Goal: Task Accomplishment & Management: Complete application form

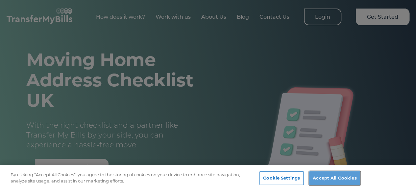
click at [332, 183] on button "Accept All Cookies" at bounding box center [334, 179] width 51 height 14
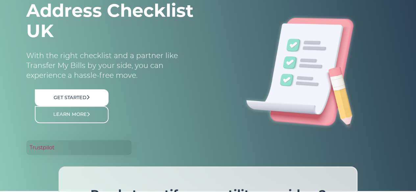
scroll to position [73, 0]
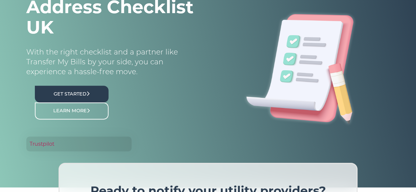
click at [85, 95] on link "Get Started" at bounding box center [72, 94] width 74 height 17
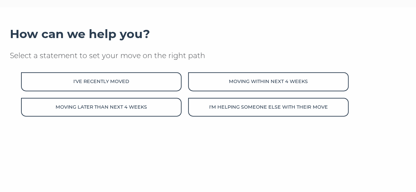
scroll to position [100, 0]
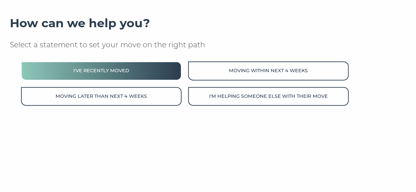
click at [120, 77] on button "I've recently moved" at bounding box center [101, 70] width 160 height 19
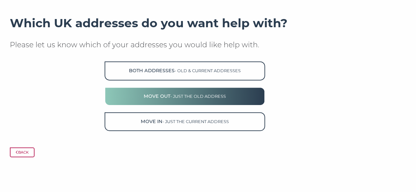
click at [235, 101] on button "Move Out - just the old address" at bounding box center [185, 96] width 160 height 19
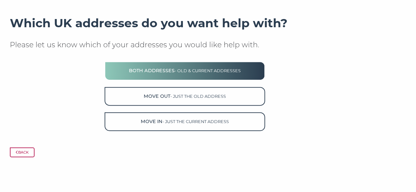
click at [208, 74] on button "Both Addresses - old & current addresses" at bounding box center [185, 70] width 160 height 19
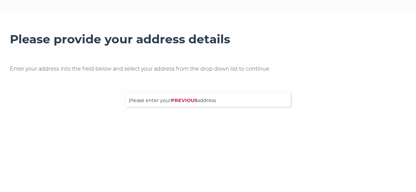
scroll to position [86, 0]
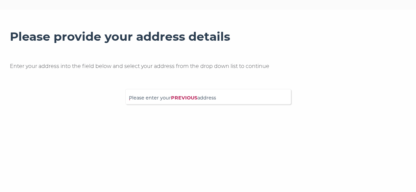
click at [170, 100] on span "Please enter your PREVIOUS address" at bounding box center [208, 100] width 158 height 12
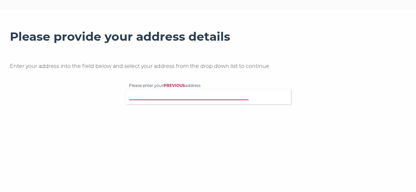
click at [170, 99] on input "Please enter your PREVIOUS address" at bounding box center [199, 96] width 141 height 7
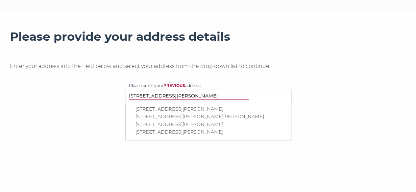
type input "9 gorham way"
click at [176, 128] on p "9 Gorham Way, Dunstable, LU5 4NJ" at bounding box center [211, 125] width 152 height 8
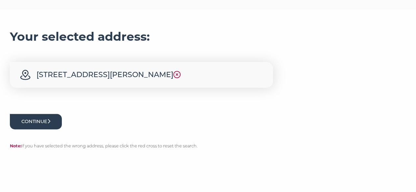
click at [19, 126] on button "Continue" at bounding box center [36, 121] width 52 height 15
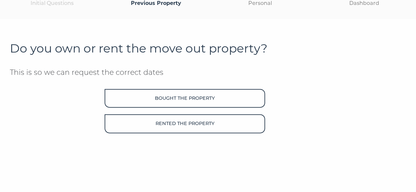
scroll to position [83, 0]
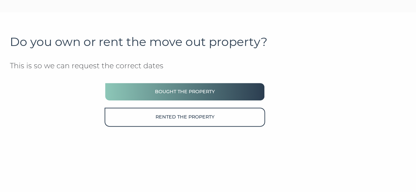
click at [205, 95] on button "Bought the property" at bounding box center [185, 91] width 160 height 19
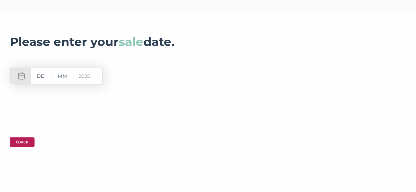
click at [28, 141] on button "Back" at bounding box center [22, 142] width 25 height 10
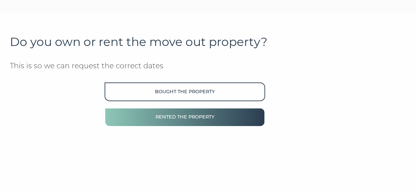
click at [213, 113] on button "Rented the property" at bounding box center [185, 117] width 160 height 19
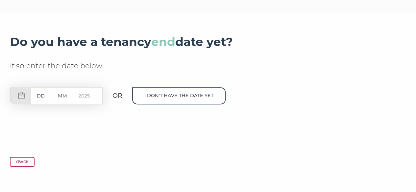
click at [36, 163] on p "Back" at bounding box center [208, 162] width 396 height 10
click at [28, 162] on button "Back" at bounding box center [22, 162] width 25 height 10
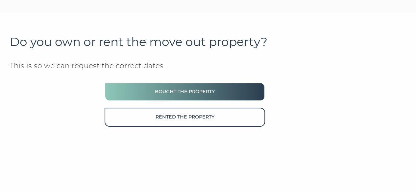
click at [218, 98] on button "Bought the property" at bounding box center [185, 91] width 160 height 19
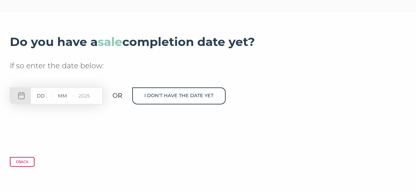
click at [48, 99] on input "text" at bounding box center [41, 96] width 20 height 8
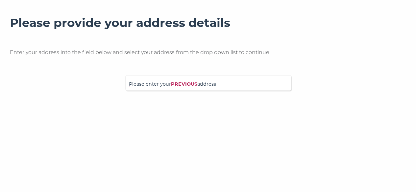
scroll to position [101, 0]
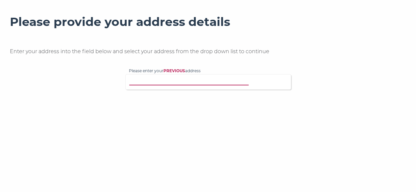
click at [176, 80] on input "Please enter your PREVIOUS address" at bounding box center [199, 81] width 141 height 7
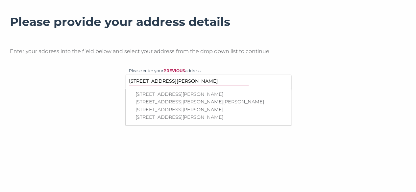
type input "[STREET_ADDRESS][PERSON_NAME]"
click at [178, 114] on p "[STREET_ADDRESS][PERSON_NAME]" at bounding box center [211, 110] width 152 height 8
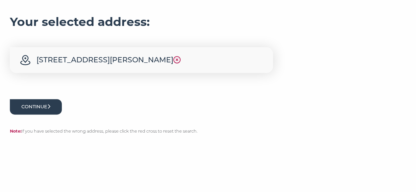
click at [35, 112] on button "Continue" at bounding box center [36, 106] width 52 height 15
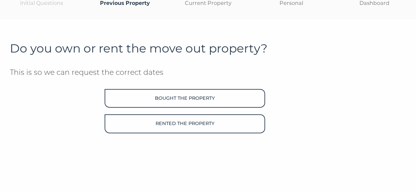
scroll to position [82, 0]
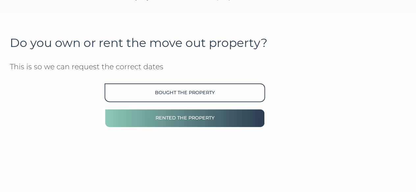
click at [205, 119] on button "Rented the property" at bounding box center [185, 118] width 160 height 19
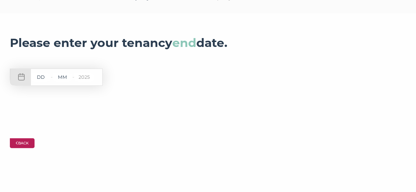
click at [25, 143] on button "Back" at bounding box center [22, 143] width 25 height 10
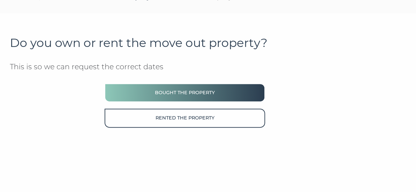
click at [185, 98] on button "Bought the property" at bounding box center [185, 92] width 160 height 19
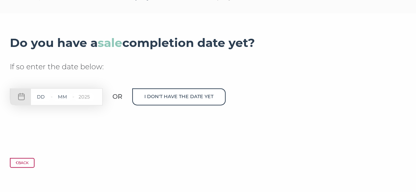
click at [46, 100] on input "text" at bounding box center [41, 97] width 20 height 8
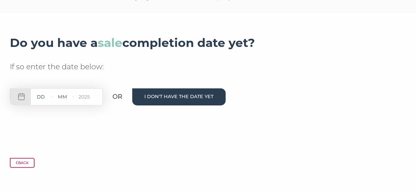
click at [164, 99] on button "I don't have the date yet" at bounding box center [178, 96] width 93 height 17
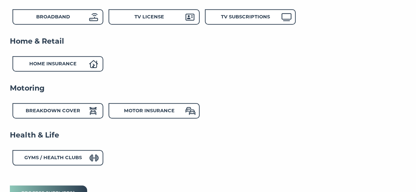
scroll to position [260, 0]
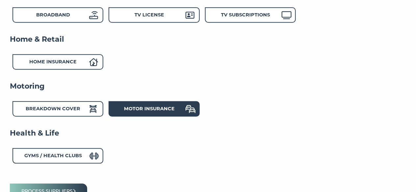
click at [160, 109] on strong "Motor Insurance" at bounding box center [149, 109] width 51 height 6
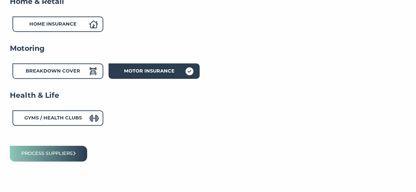
scroll to position [333, 0]
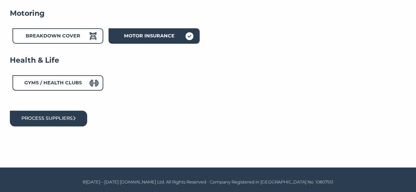
click at [30, 118] on button "Process suppliers" at bounding box center [48, 118] width 77 height 15
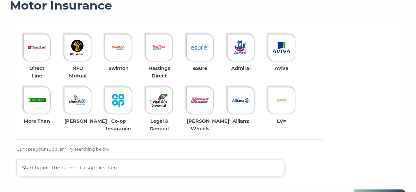
scroll to position [164, 0]
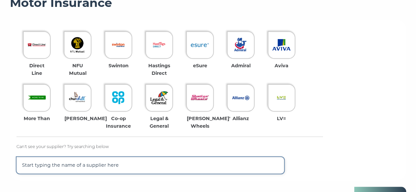
click at [147, 168] on input "text" at bounding box center [150, 165] width 268 height 17
click at [147, 168] on input "prime" at bounding box center [150, 165] width 268 height 17
type input "prima"
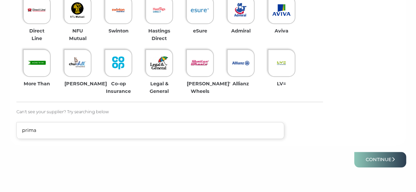
scroll to position [197, 0]
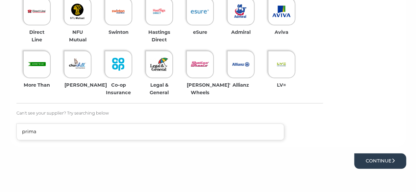
click at [391, 161] on button "Continue" at bounding box center [380, 160] width 52 height 15
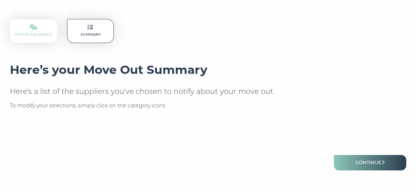
scroll to position [98, 0]
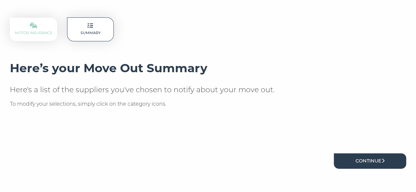
click at [390, 161] on link "Continue" at bounding box center [370, 160] width 72 height 15
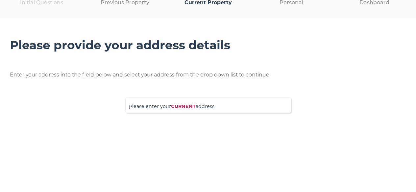
drag, startPoint x: 420, startPoint y: 68, endPoint x: 420, endPoint y: 110, distance: 42.7
click at [415, 110] on html "Skip to main content Initial Questions Previous Property Current Property Perso…" at bounding box center [208, 82] width 416 height 321
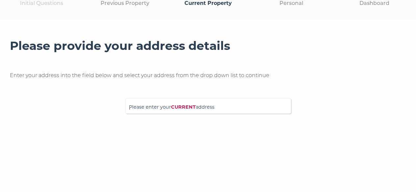
click at [178, 118] on form "Please provide your address details Enter your address into the field below and…" at bounding box center [208, 87] width 396 height 96
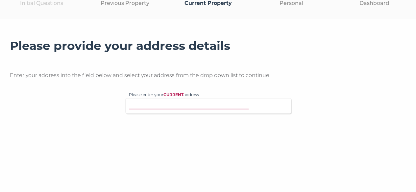
click at [173, 108] on input "Please enter your CURRENT address" at bounding box center [199, 105] width 141 height 7
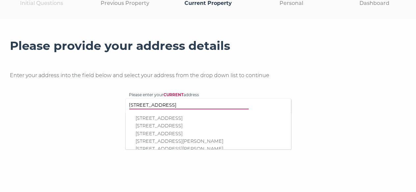
type input "[STREET_ADDRESS]"
click at [177, 117] on p "18 Cross Way, Harpenden, AL5 4RA" at bounding box center [211, 119] width 152 height 8
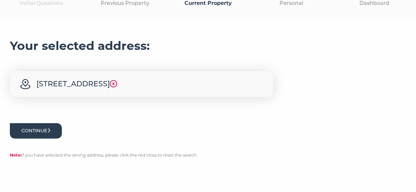
click at [31, 124] on button "Continue" at bounding box center [36, 130] width 52 height 15
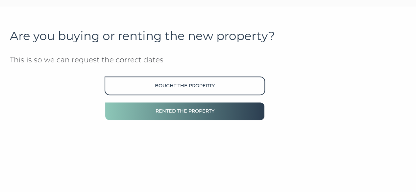
scroll to position [91, 0]
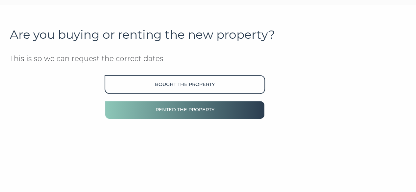
click at [210, 113] on button "Rented the property" at bounding box center [185, 110] width 160 height 19
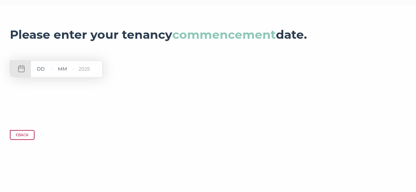
click at [42, 68] on input "text" at bounding box center [41, 69] width 20 height 8
type input "23"
click at [62, 70] on input "text" at bounding box center [63, 69] width 20 height 8
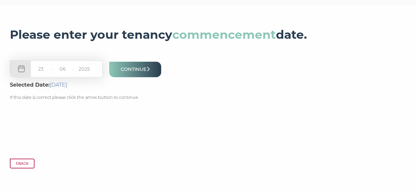
type input "06"
click at [90, 70] on input "2025" at bounding box center [84, 69] width 20 height 8
click at [133, 64] on button "Continue" at bounding box center [135, 69] width 52 height 15
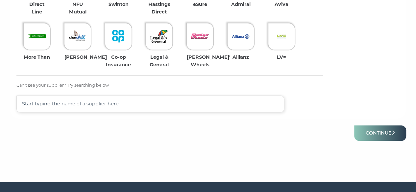
scroll to position [244, 0]
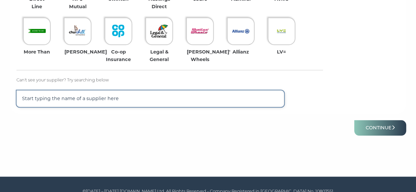
click at [155, 100] on input "text" at bounding box center [150, 98] width 268 height 17
type input "prima"
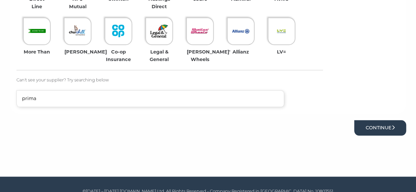
click at [396, 127] on button "Continue" at bounding box center [380, 127] width 52 height 15
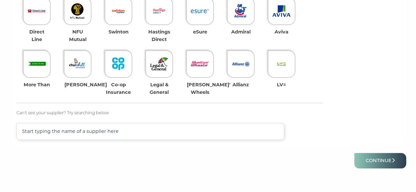
scroll to position [214, 0]
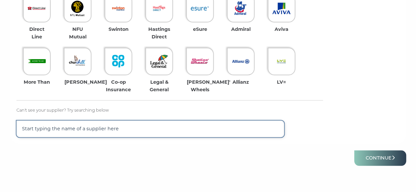
click at [127, 130] on input "text" at bounding box center [150, 129] width 268 height 17
type input "[PERSON_NAME]"
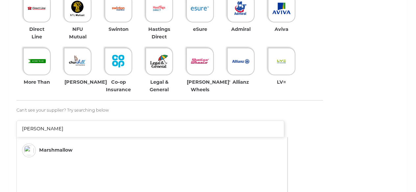
click at [63, 144] on li "Marshmallow" at bounding box center [143, 150] width 249 height 20
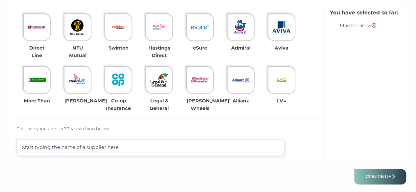
scroll to position [222, 0]
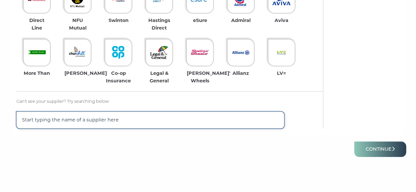
click at [144, 124] on input "text" at bounding box center [150, 120] width 268 height 17
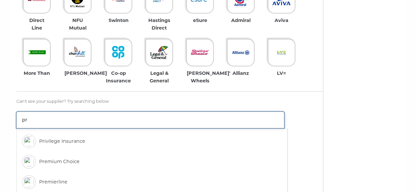
click at [144, 124] on input "pr" at bounding box center [150, 120] width 268 height 16
type input "pri"
